Goal: Information Seeking & Learning: Learn about a topic

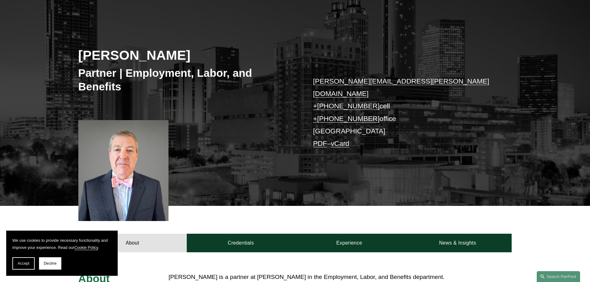
scroll to position [62, 0]
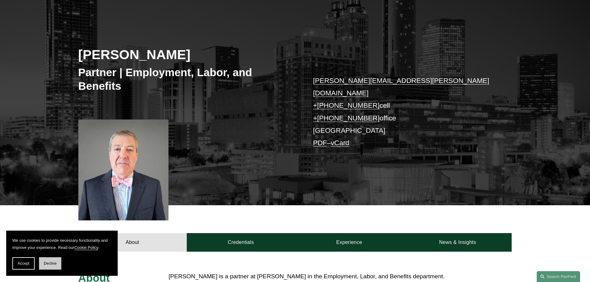
click at [46, 264] on span "Decline" at bounding box center [50, 263] width 13 height 4
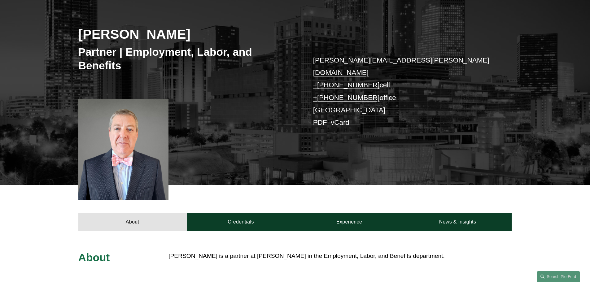
scroll to position [124, 0]
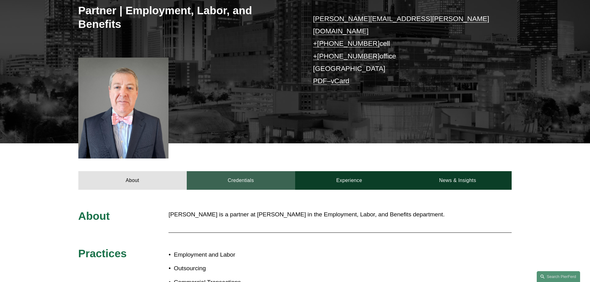
click at [235, 171] on link "Credentials" at bounding box center [241, 180] width 108 height 19
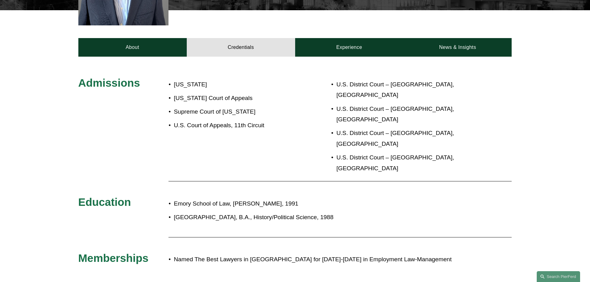
scroll to position [248, 0]
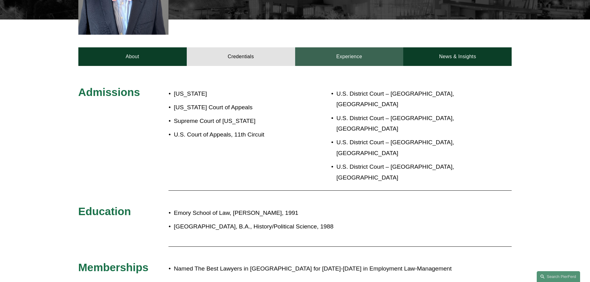
click at [316, 50] on link "Experience" at bounding box center [349, 56] width 108 height 19
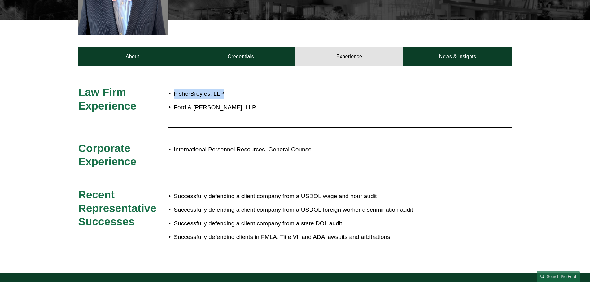
drag, startPoint x: 228, startPoint y: 85, endPoint x: 176, endPoint y: 84, distance: 53.0
click at [175, 89] on p "FisherBroyles, LLP" at bounding box center [316, 94] width 284 height 11
copy p "FisherBroyles, LLP"
drag, startPoint x: 227, startPoint y: 99, endPoint x: 176, endPoint y: 98, distance: 51.1
click at [176, 102] on p "Ford & Harrison, LLP" at bounding box center [316, 107] width 284 height 11
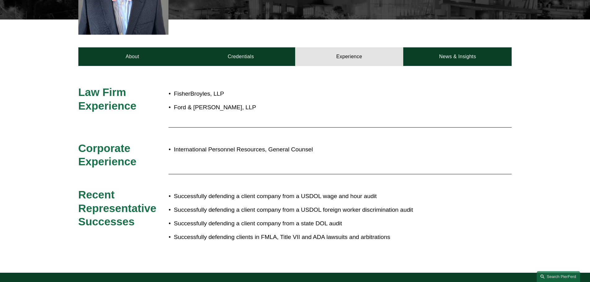
click at [235, 102] on p "Ford & Harrison, LLP" at bounding box center [316, 107] width 284 height 11
drag, startPoint x: 233, startPoint y: 99, endPoint x: 175, endPoint y: 101, distance: 58.5
click at [175, 102] on p "Ford & Harrison, LLP" at bounding box center [316, 107] width 284 height 11
copy p "Ford & Harrison, LLP"
drag, startPoint x: 358, startPoint y: 158, endPoint x: 352, endPoint y: 155, distance: 6.2
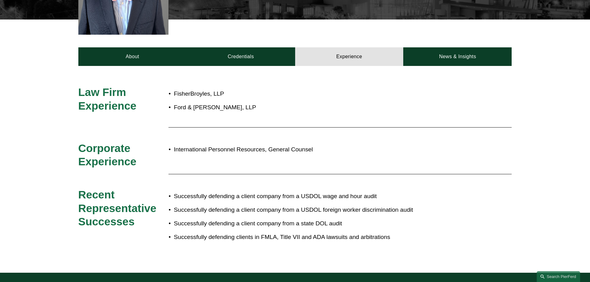
click at [358, 158] on div "Law Firm Experience FisherBroyles, LLP Ford & Harrison, LLP Corporate Experienc…" at bounding box center [295, 169] width 590 height 168
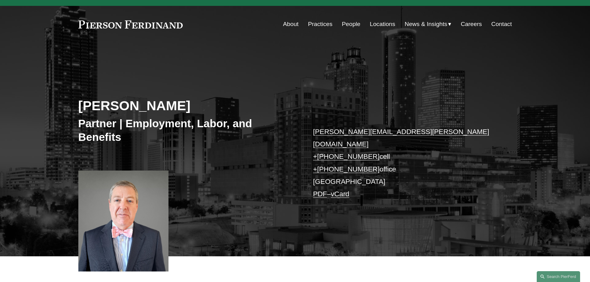
scroll to position [0, 0]
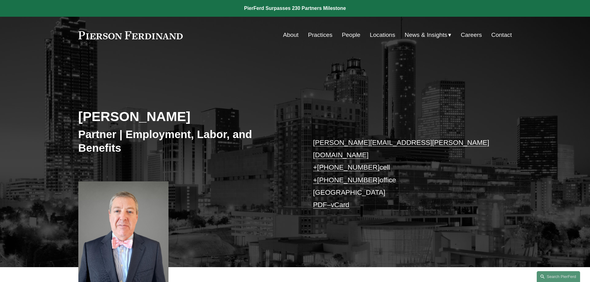
click at [380, 32] on link "Locations" at bounding box center [382, 35] width 25 height 12
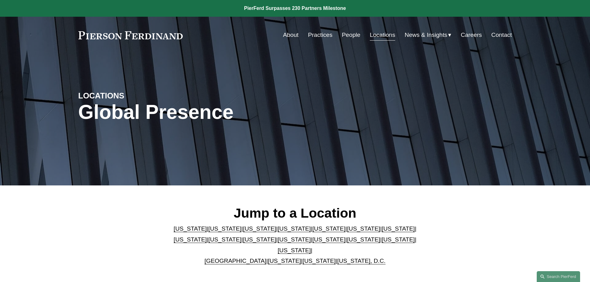
click at [323, 35] on link "Practices" at bounding box center [320, 35] width 24 height 12
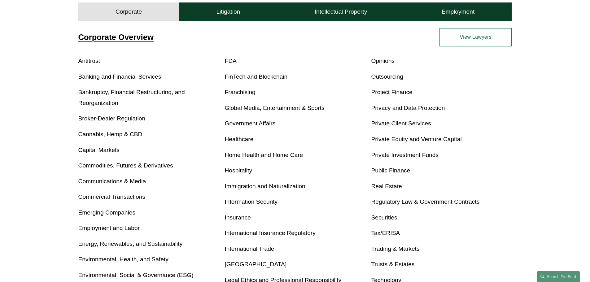
scroll to position [248, 0]
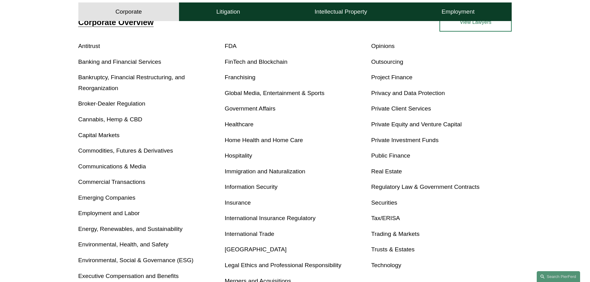
click at [95, 212] on link "Employment and Labor" at bounding box center [108, 213] width 61 height 7
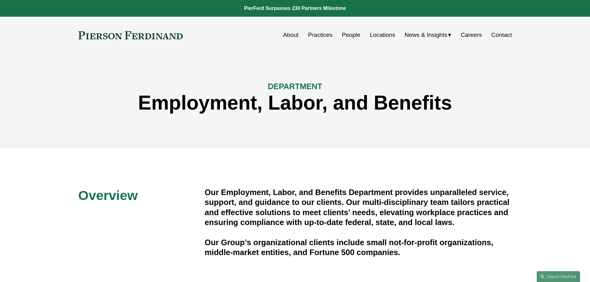
click at [342, 35] on link "People" at bounding box center [351, 35] width 19 height 12
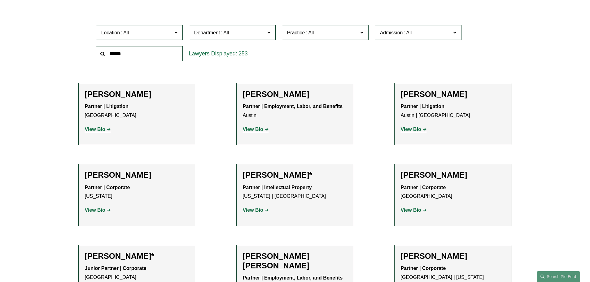
scroll to position [217, 0]
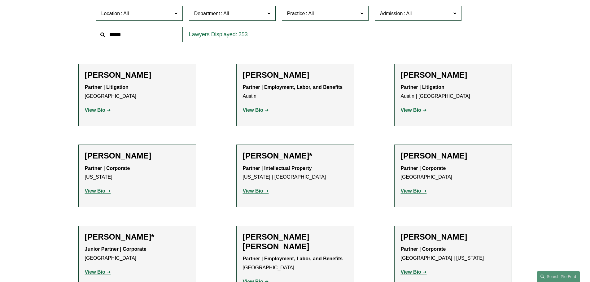
click at [245, 15] on span "Department" at bounding box center [229, 13] width 71 height 8
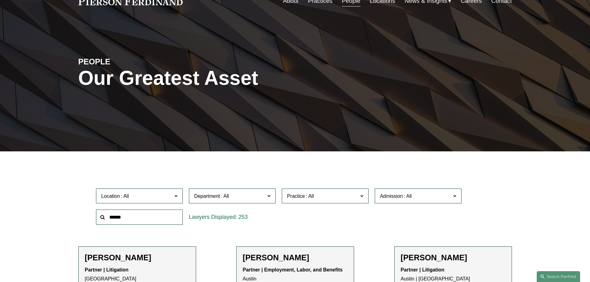
scroll to position [155, 0]
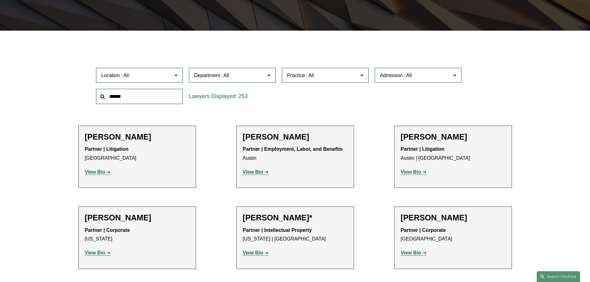
click at [0, 0] on link "Employment, Labor, and Benefits" at bounding box center [0, 0] width 0 height 0
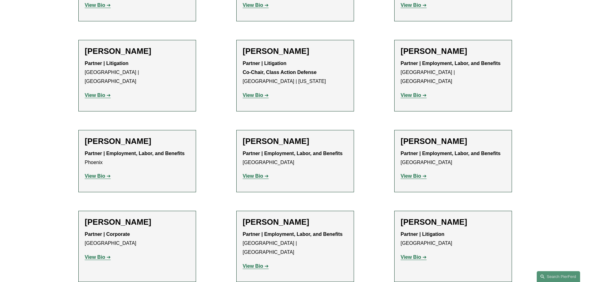
scroll to position [867, 0]
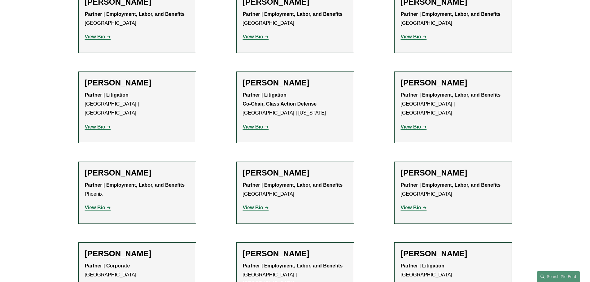
click at [119, 249] on h2 "[PERSON_NAME]" at bounding box center [137, 254] width 105 height 10
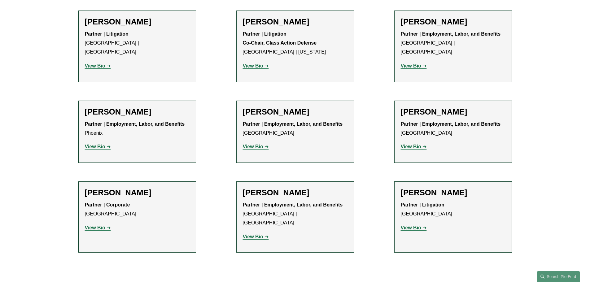
scroll to position [929, 0]
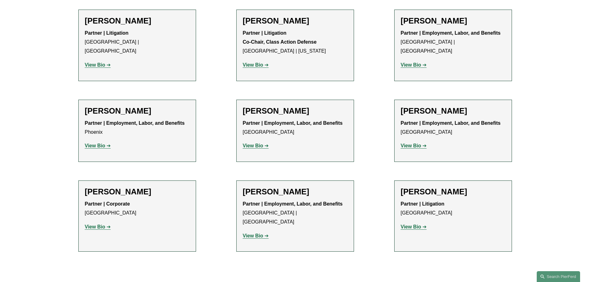
click at [97, 224] on strong "View Bio" at bounding box center [95, 226] width 20 height 5
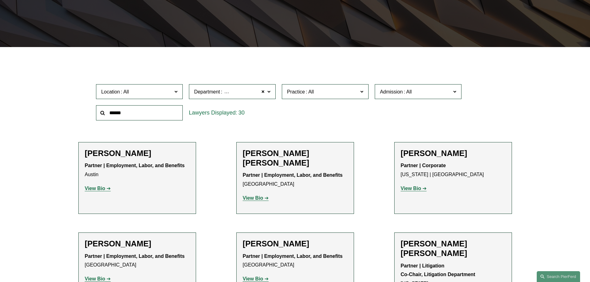
scroll to position [93, 0]
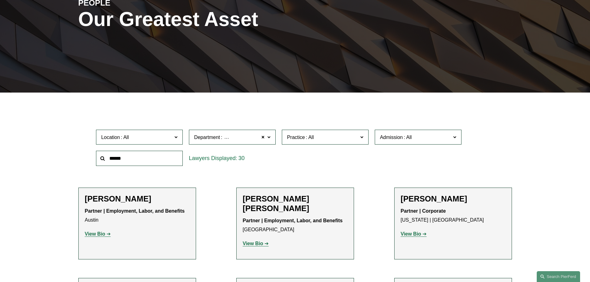
click at [160, 141] on span "Location" at bounding box center [136, 137] width 71 height 8
click at [0, 0] on link "[GEOGRAPHIC_DATA]" at bounding box center [0, 0] width 0 height 0
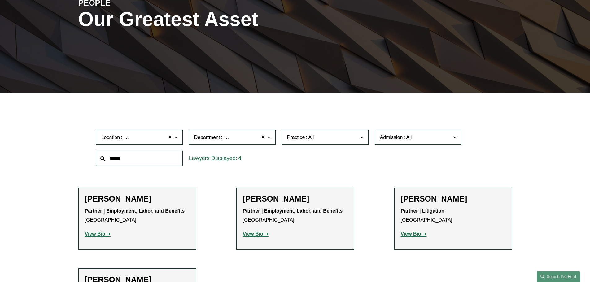
scroll to position [155, 0]
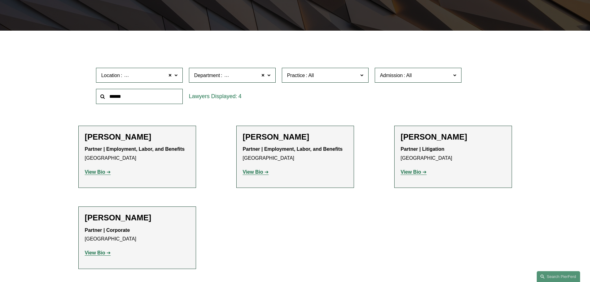
click at [94, 175] on p "View Bio" at bounding box center [137, 172] width 105 height 9
click at [95, 172] on strong "View Bio" at bounding box center [95, 171] width 20 height 5
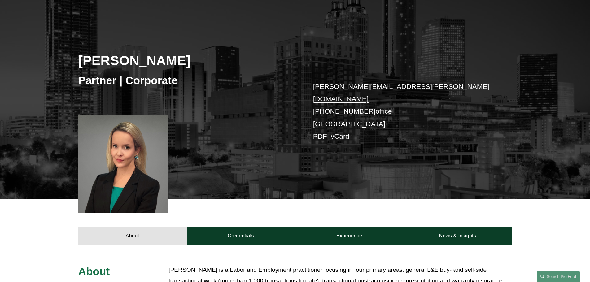
scroll to position [124, 0]
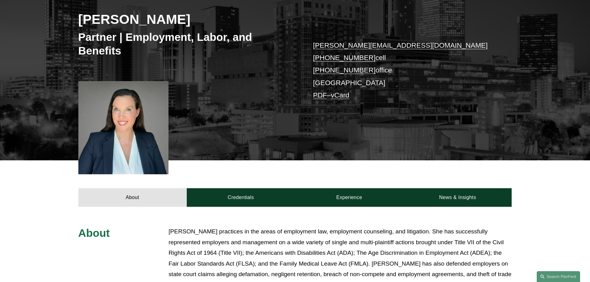
scroll to position [155, 0]
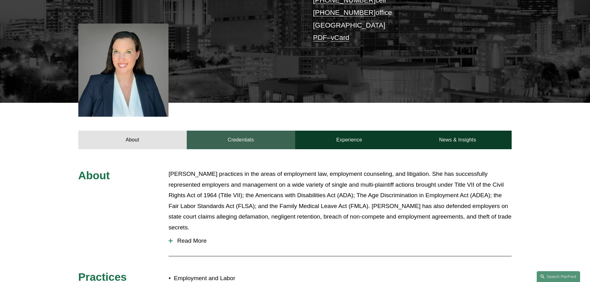
click at [229, 138] on link "Credentials" at bounding box center [241, 140] width 108 height 19
